Goal: Task Accomplishment & Management: Use online tool/utility

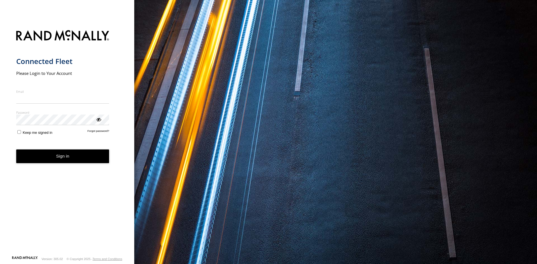
type input "**********"
click at [56, 166] on form "**********" at bounding box center [67, 141] width 102 height 229
click at [62, 160] on button "Sign in" at bounding box center [62, 157] width 93 height 14
